Goal: Information Seeking & Learning: Check status

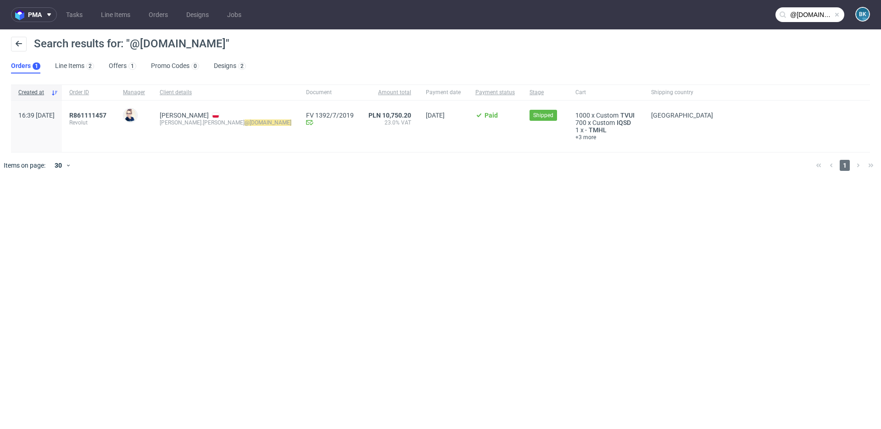
scroll to position [20, 0]
click at [838, 16] on span at bounding box center [836, 14] width 7 height 7
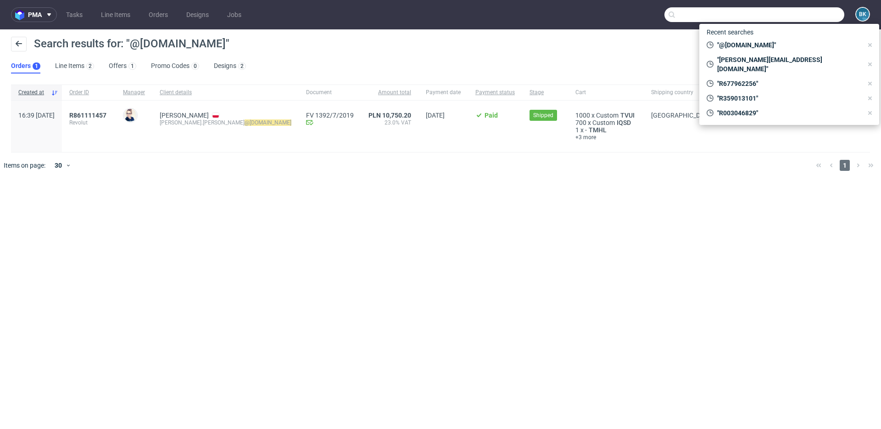
click at [826, 15] on input "text" at bounding box center [755, 14] width 180 height 15
paste input "[PERSON_NAME][EMAIL_ADDRESS][PERSON_NAME][DOMAIN_NAME]"
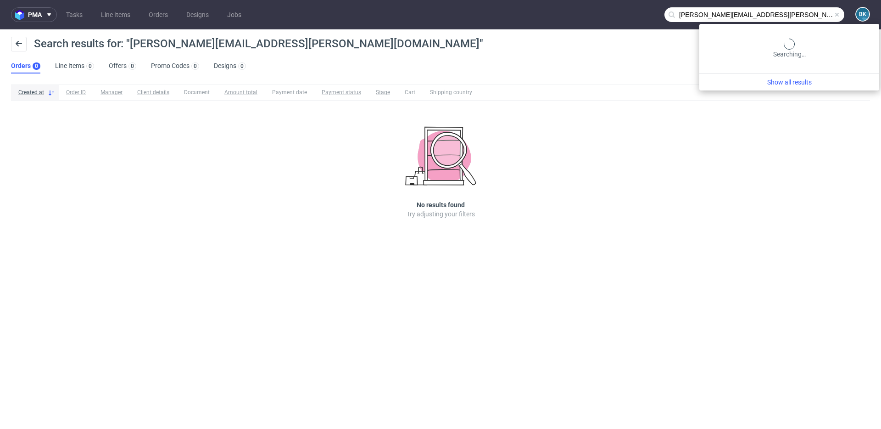
click at [811, 16] on input "[PERSON_NAME][EMAIL_ADDRESS][PERSON_NAME][DOMAIN_NAME]" at bounding box center [755, 14] width 180 height 15
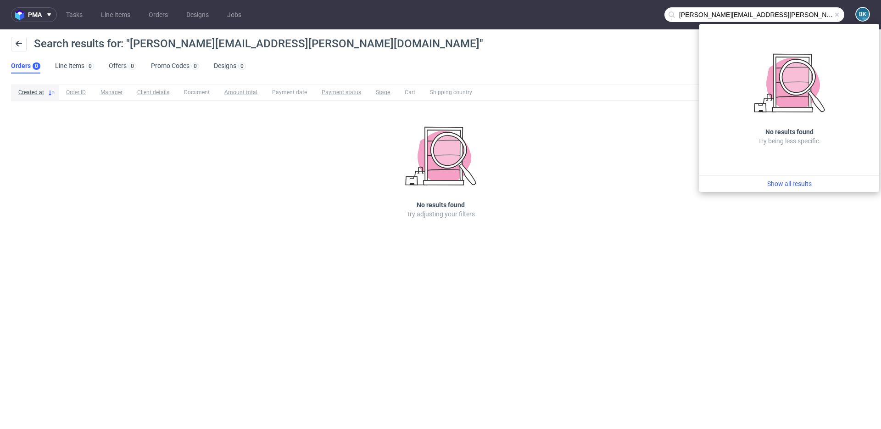
drag, startPoint x: 699, startPoint y: 14, endPoint x: 634, endPoint y: 16, distance: 65.2
click at [634, 16] on nav "pma Tasks Line Items Orders Designs Jobs [PERSON_NAME][EMAIL_ADDRESS][PERSON_NA…" at bounding box center [440, 14] width 881 height 29
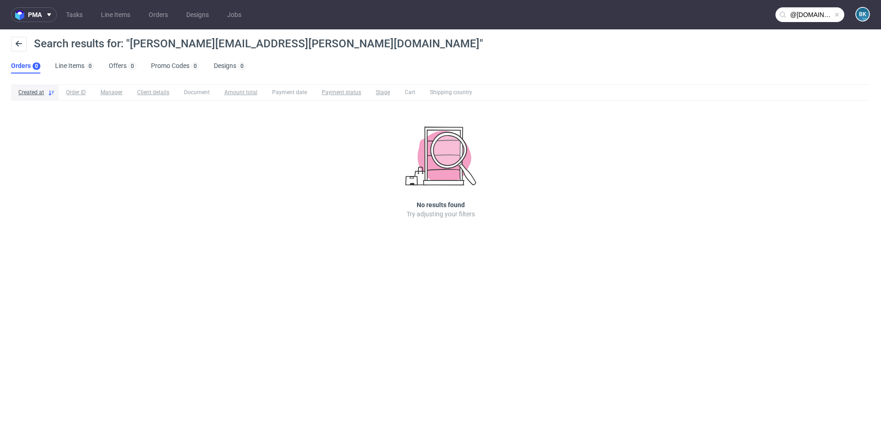
type input "@[DOMAIN_NAME]"
click at [75, 16] on link "Tasks" at bounding box center [75, 14] width 28 height 15
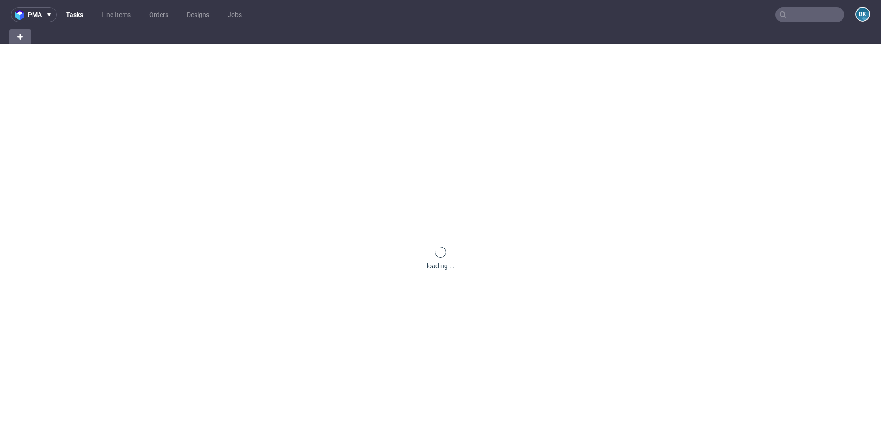
click at [75, 16] on link "Tasks" at bounding box center [75, 14] width 28 height 15
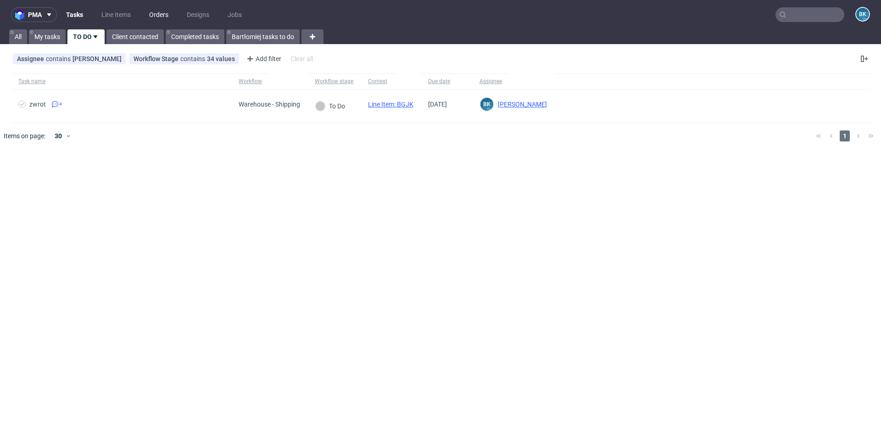
click at [157, 14] on link "Orders" at bounding box center [159, 14] width 30 height 15
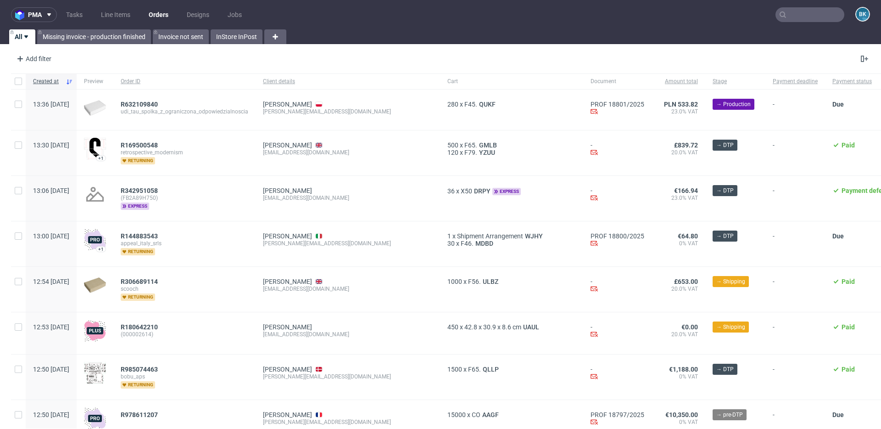
click at [789, 15] on input "text" at bounding box center [810, 14] width 69 height 15
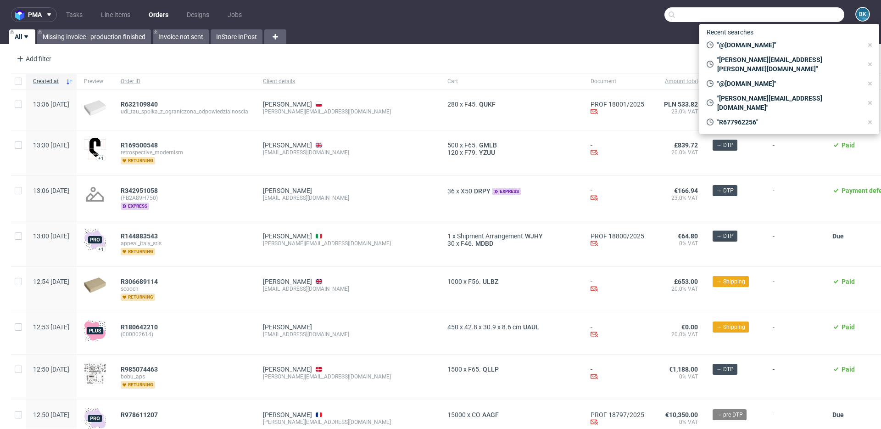
paste input "[EMAIL_ADDRESS][DOMAIN_NAME]"
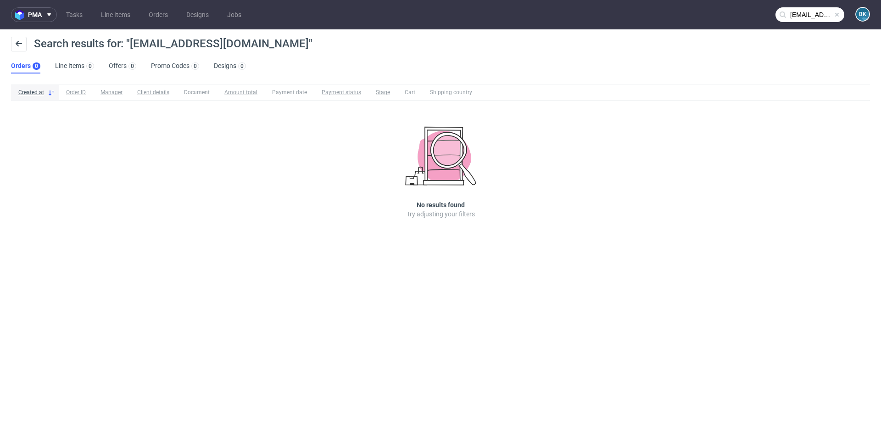
click at [804, 15] on input "[EMAIL_ADDRESS][DOMAIN_NAME]" at bounding box center [810, 14] width 69 height 15
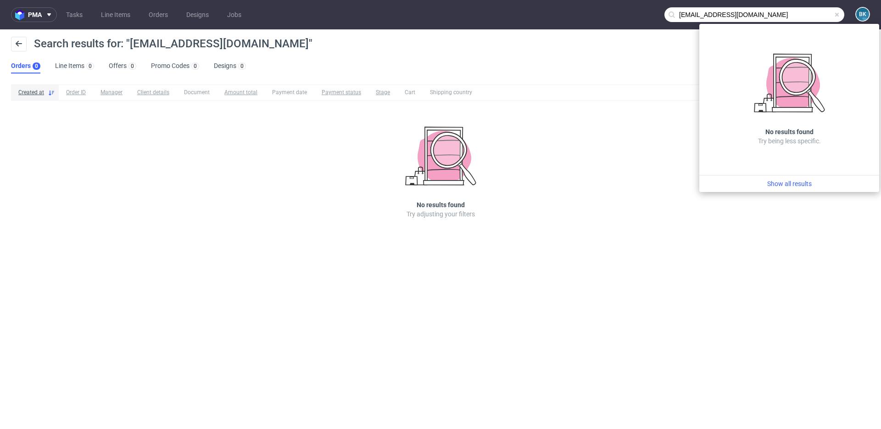
drag, startPoint x: 706, startPoint y: 15, endPoint x: 597, endPoint y: 13, distance: 109.2
click at [597, 13] on nav "pma Tasks Line Items Orders Designs Jobs [EMAIL_ADDRESS][DOMAIN_NAME] BK" at bounding box center [440, 14] width 881 height 29
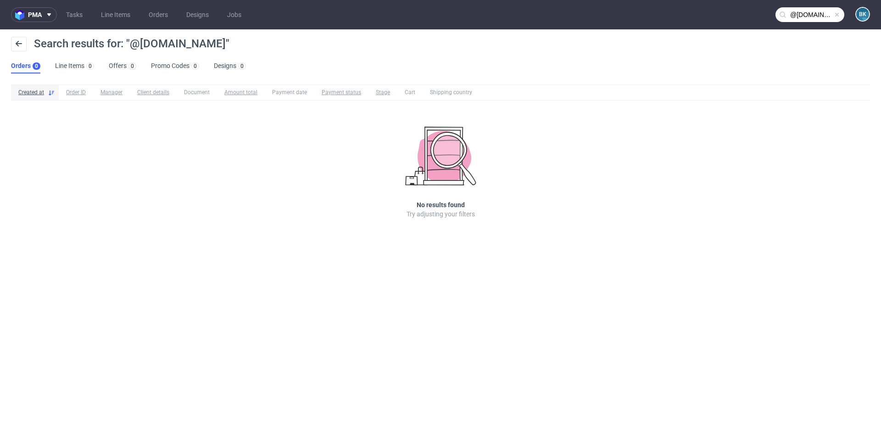
click at [798, 18] on input "@[DOMAIN_NAME]" at bounding box center [810, 14] width 69 height 15
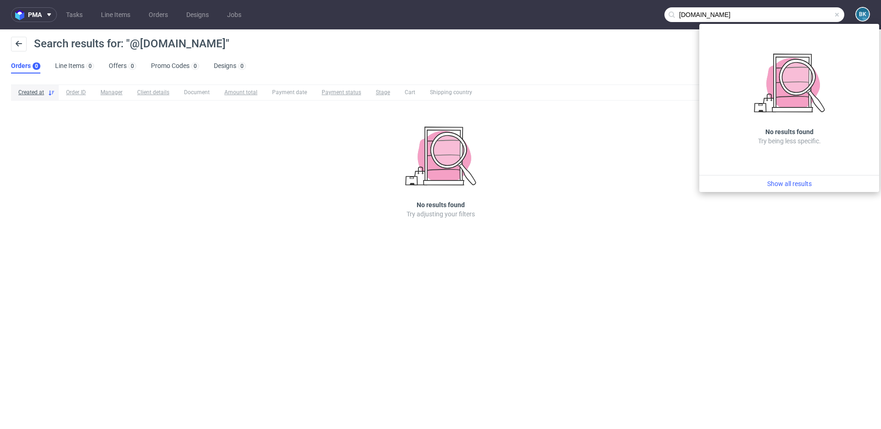
type input "[DOMAIN_NAME]"
click at [837, 14] on span at bounding box center [836, 14] width 7 height 7
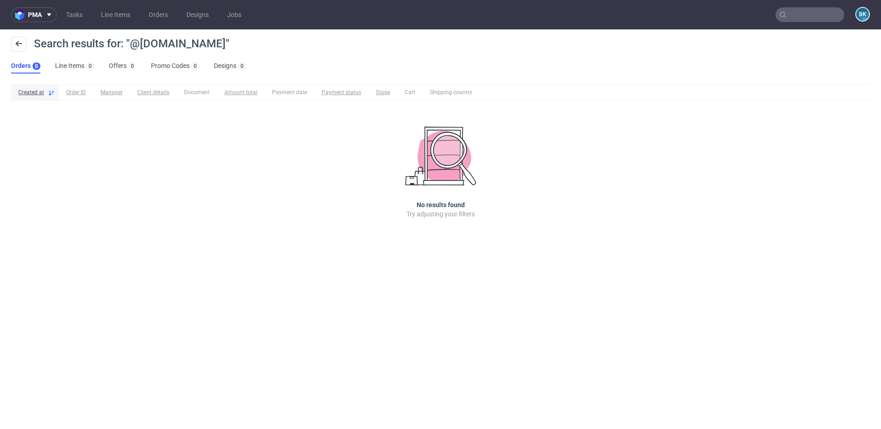
click at [811, 14] on input "text" at bounding box center [810, 14] width 69 height 15
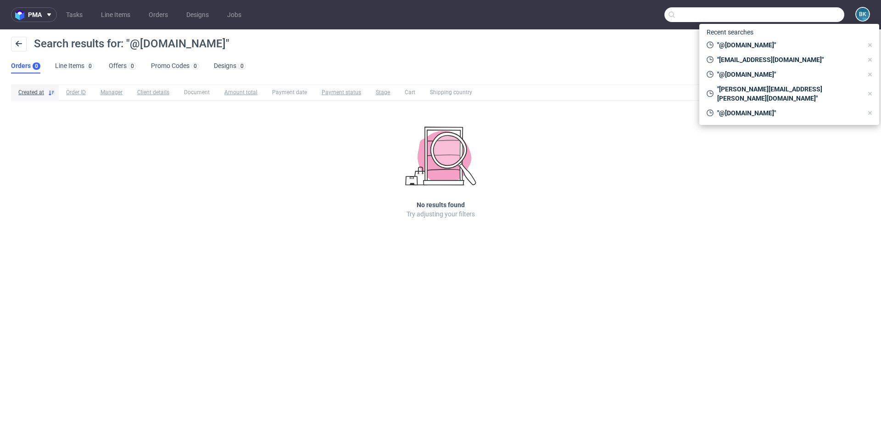
paste input "R675712385"
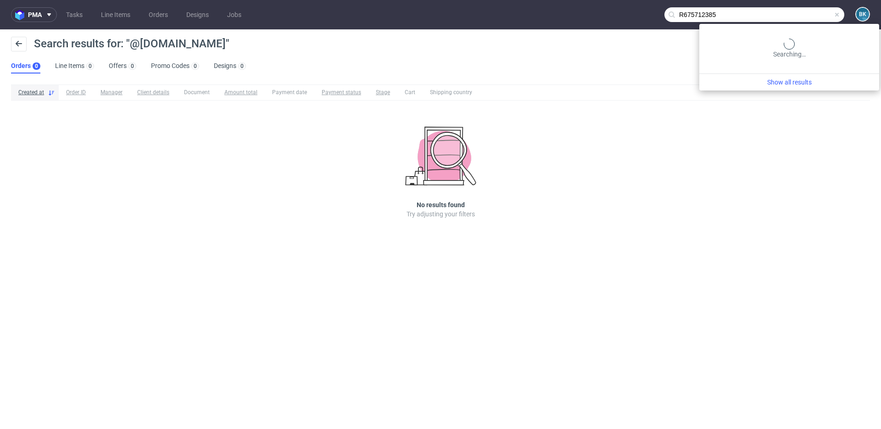
type input "R675712385"
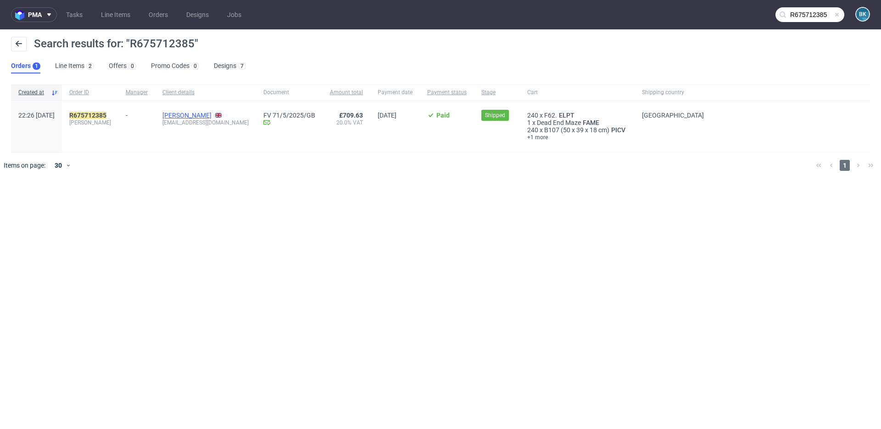
click at [205, 115] on link "[PERSON_NAME]" at bounding box center [186, 115] width 49 height 7
click at [106, 115] on mark "R675712385" at bounding box center [87, 115] width 37 height 7
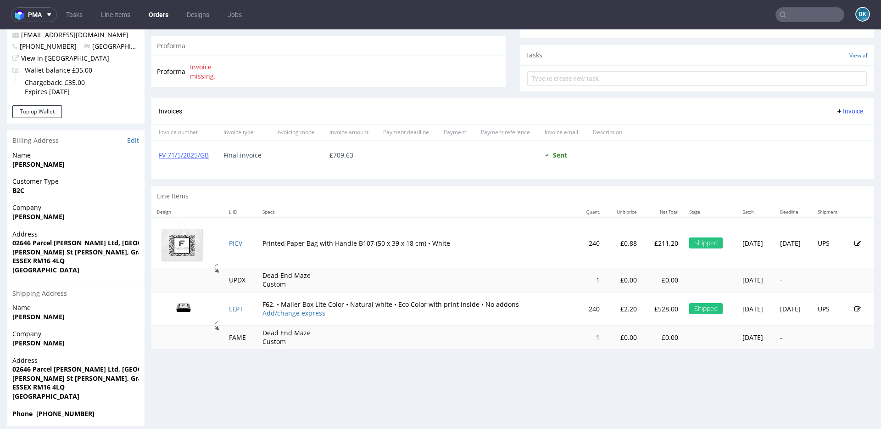
scroll to position [322, 0]
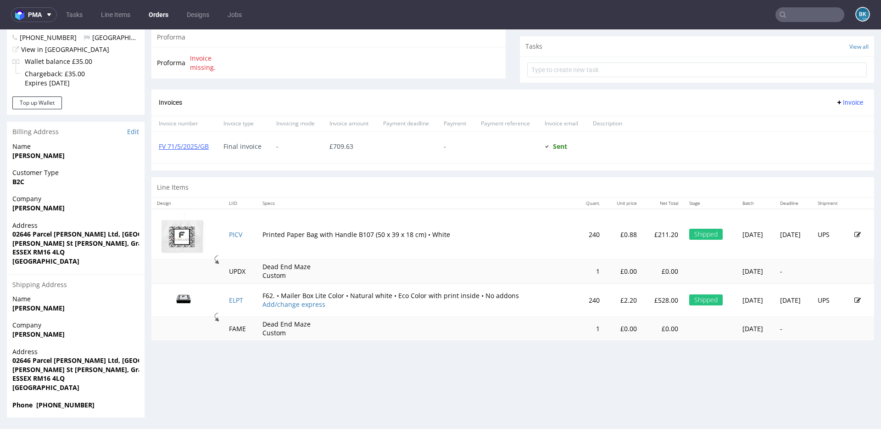
click at [189, 301] on img at bounding box center [184, 299] width 46 height 26
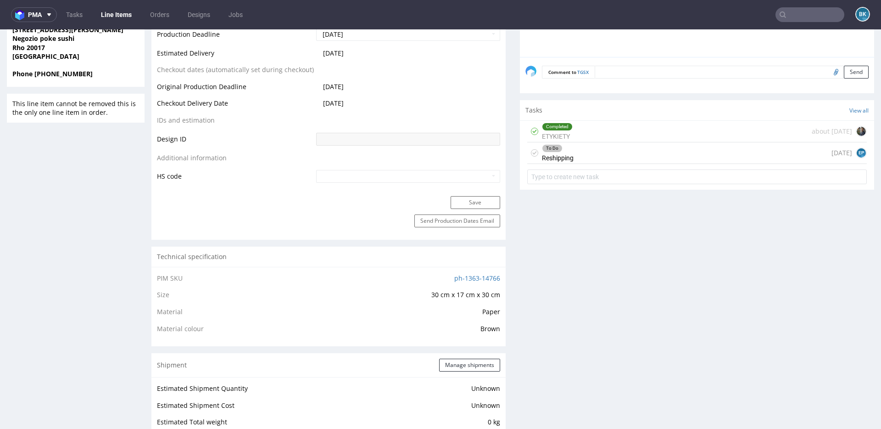
scroll to position [410, 0]
click at [604, 159] on div "To Do Reshipping today EP" at bounding box center [697, 156] width 340 height 22
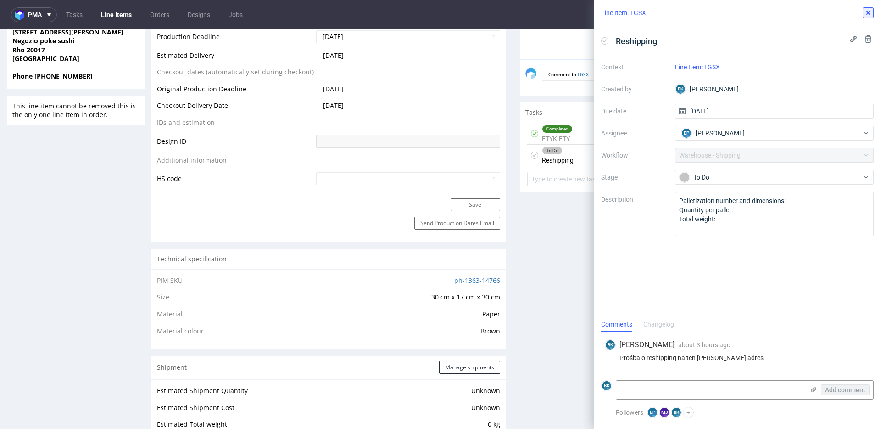
click at [867, 14] on use at bounding box center [868, 13] width 4 height 4
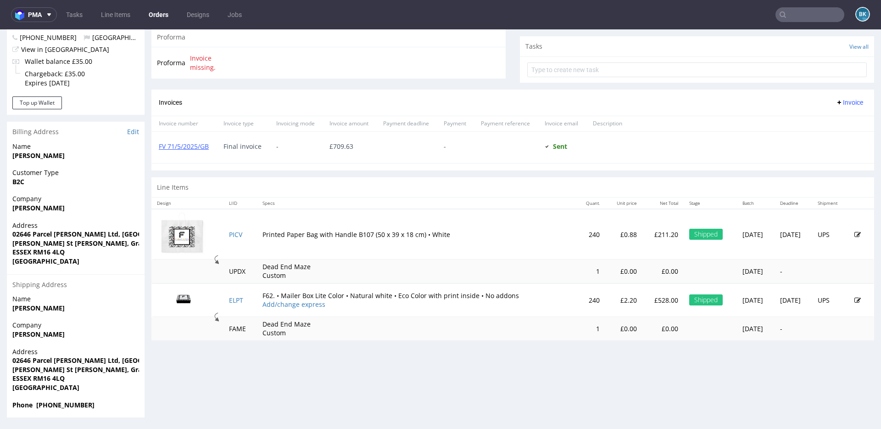
scroll to position [20, 0]
click at [815, 13] on input "text" at bounding box center [810, 14] width 69 height 15
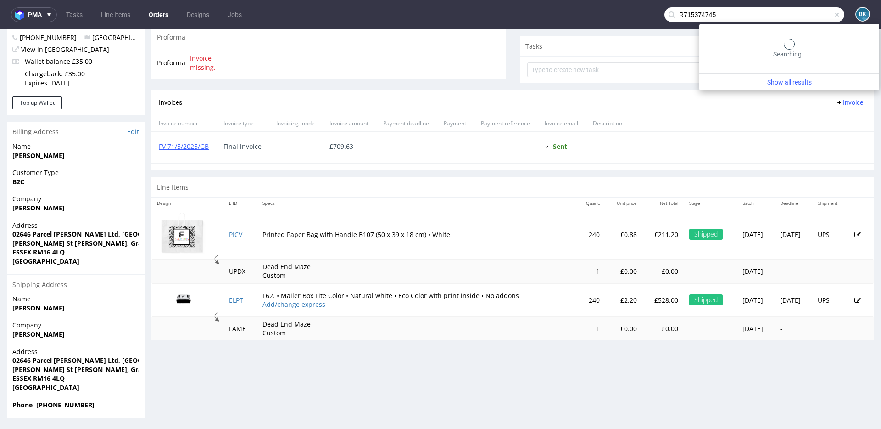
type input "R715374745"
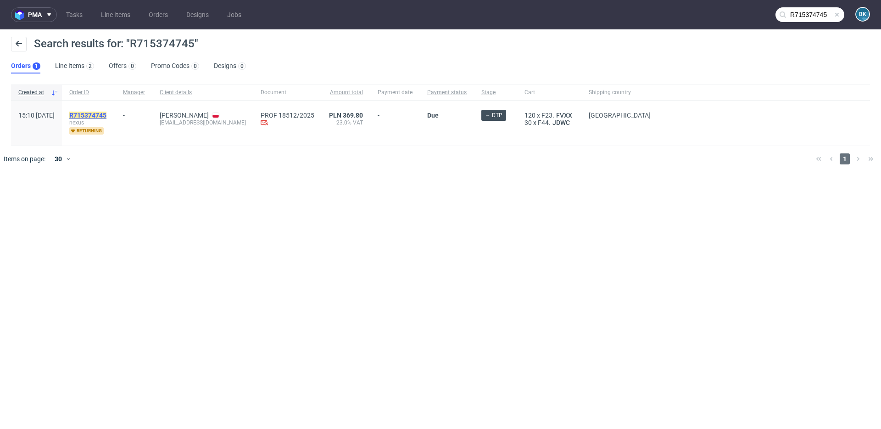
click at [106, 112] on mark "R715374745" at bounding box center [87, 115] width 37 height 7
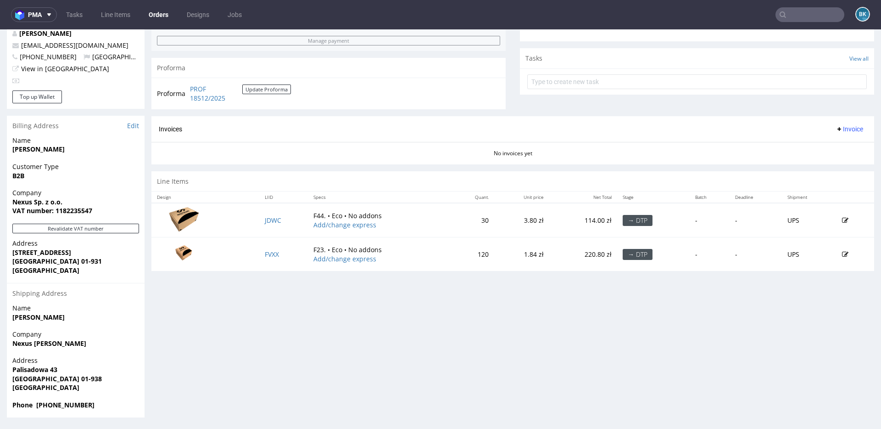
scroll to position [2, 0]
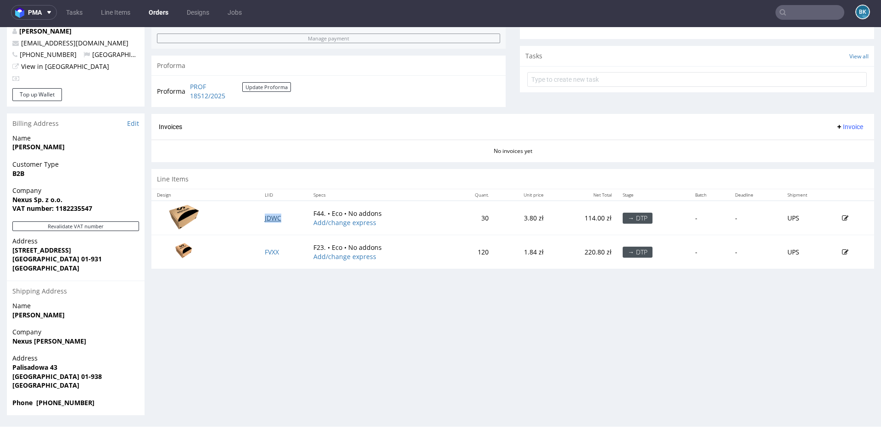
click at [266, 216] on link "JDWC" at bounding box center [273, 217] width 17 height 9
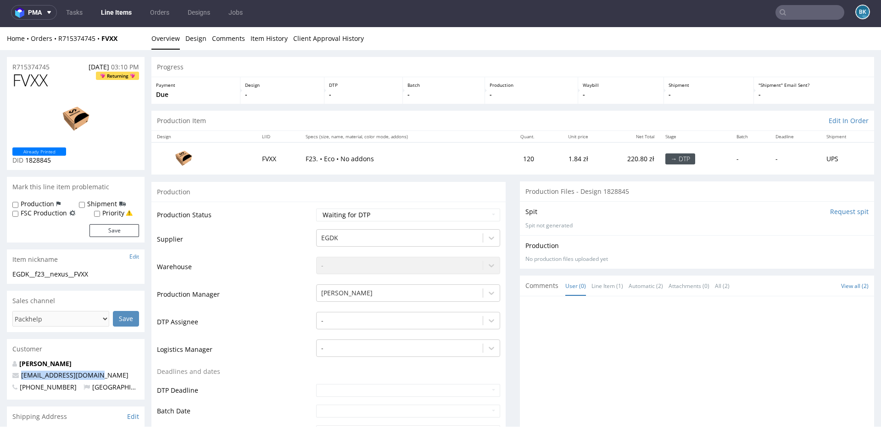
drag, startPoint x: 97, startPoint y: 375, endPoint x: 20, endPoint y: 376, distance: 77.1
click at [20, 376] on p "nexus.biznes@gmail.com" at bounding box center [75, 374] width 127 height 9
copy link "nexus.biznes@gmail.com"
